Goal: Find contact information: Find contact information

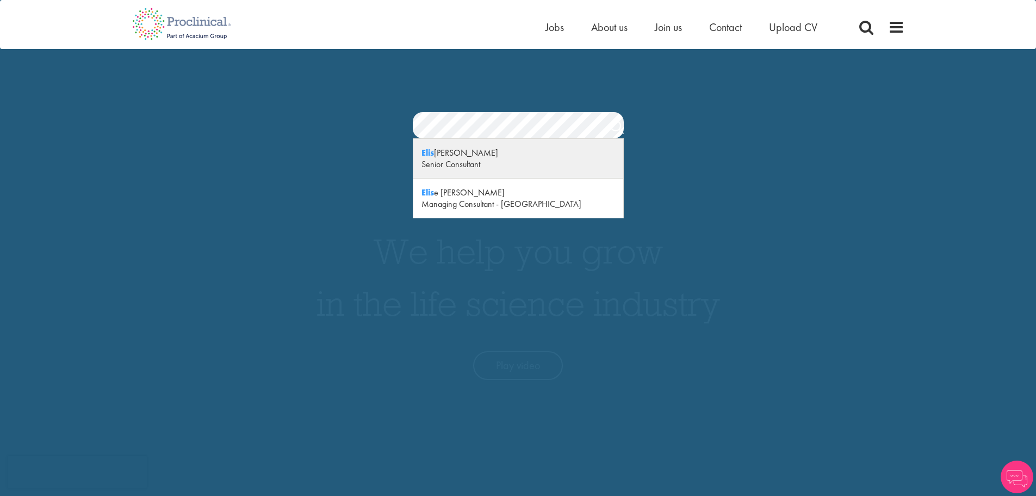
click at [522, 153] on div "Elis Jones" at bounding box center [519, 152] width 194 height 11
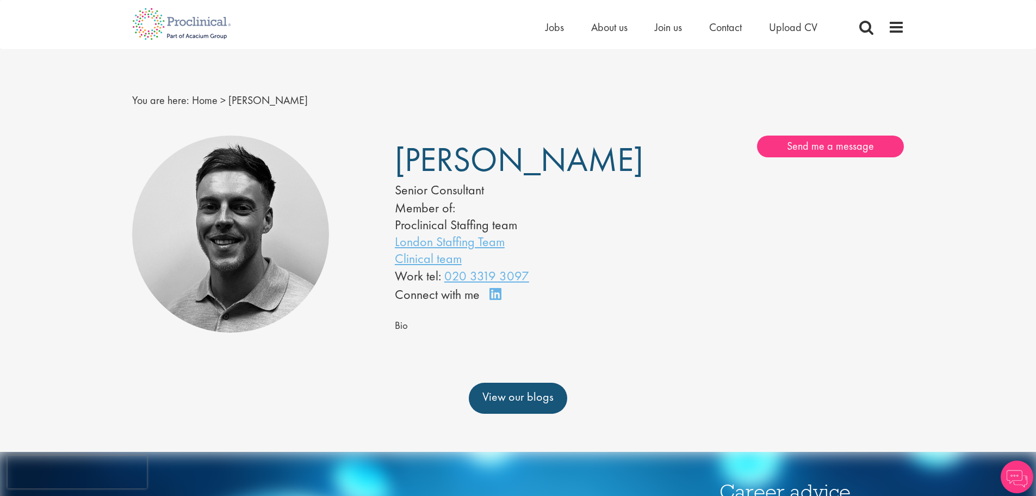
drag, startPoint x: 515, startPoint y: 166, endPoint x: 388, endPoint y: 162, distance: 126.8
click at [388, 162] on div "[PERSON_NAME] Senior Consultant Member of: Proclinical Staffing team London Sta…" at bounding box center [518, 219] width 263 height 169
click at [388, 163] on div "[PERSON_NAME] Senior Consultant Member of: Proclinical Staffing team London Sta…" at bounding box center [518, 219] width 263 height 169
